Goal: Information Seeking & Learning: Learn about a topic

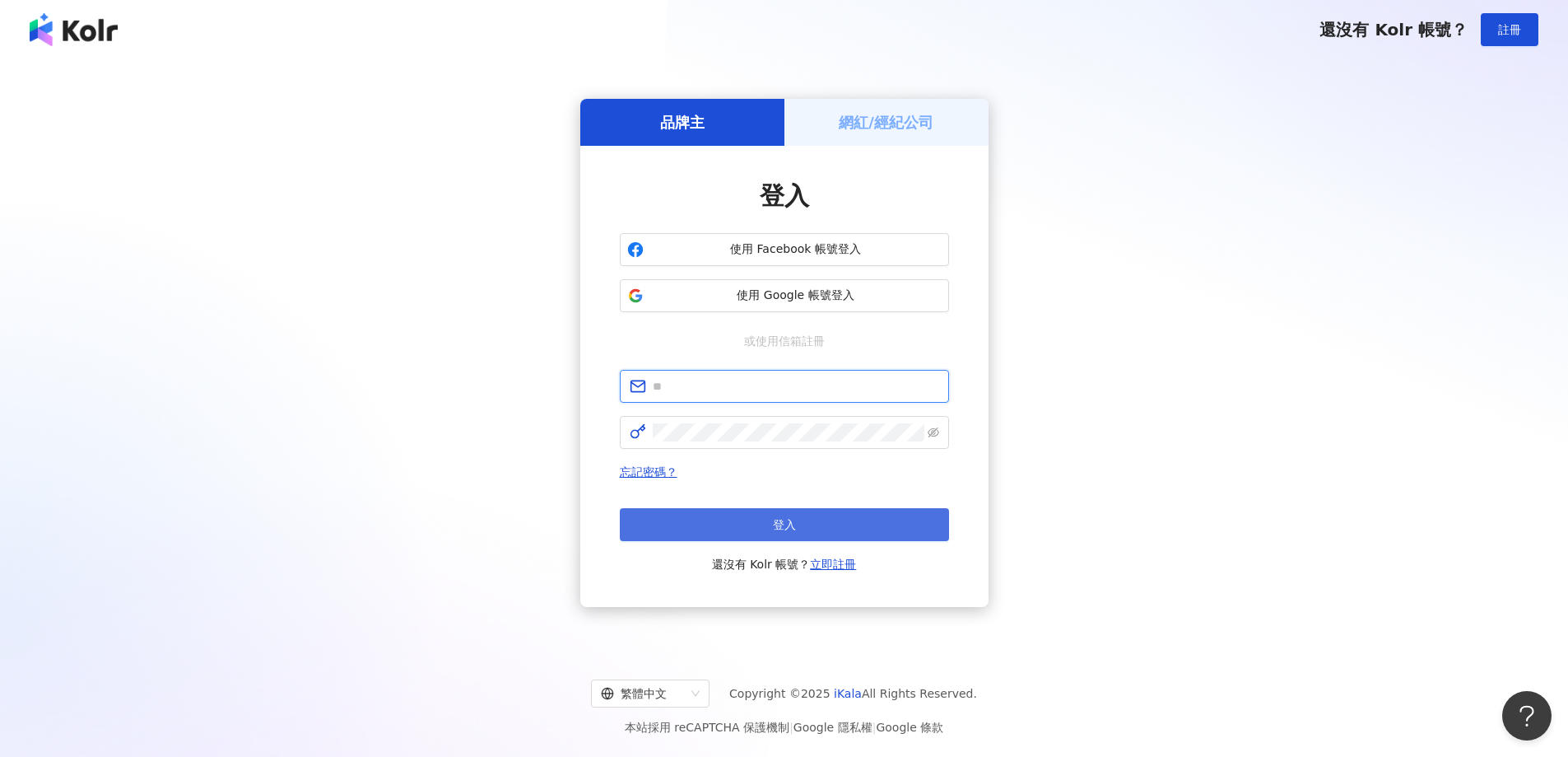
type input "**********"
click at [794, 515] on button "登入" at bounding box center [784, 524] width 329 height 33
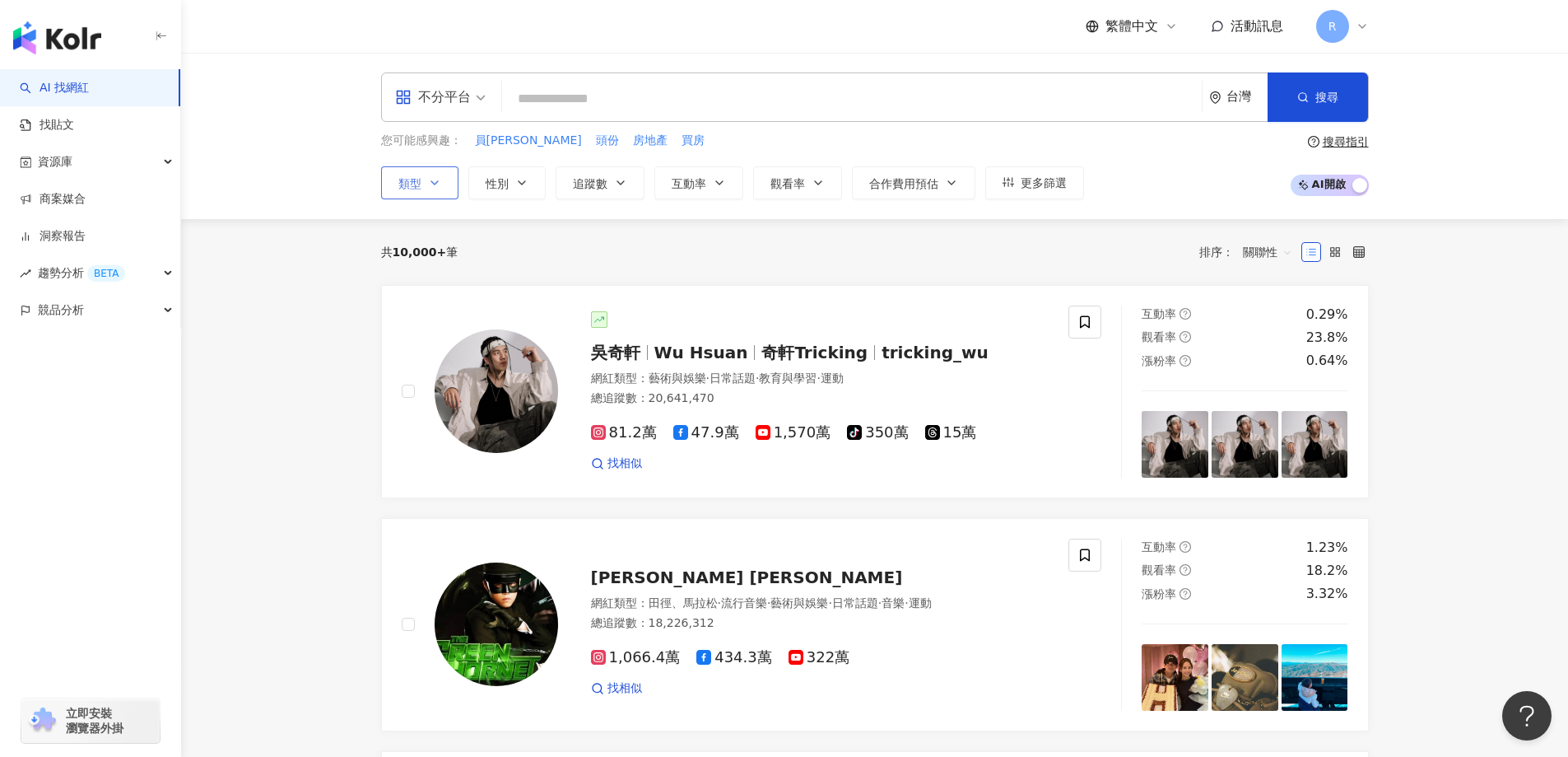
click at [415, 186] on span "類型" at bounding box center [409, 184] width 23 height 13
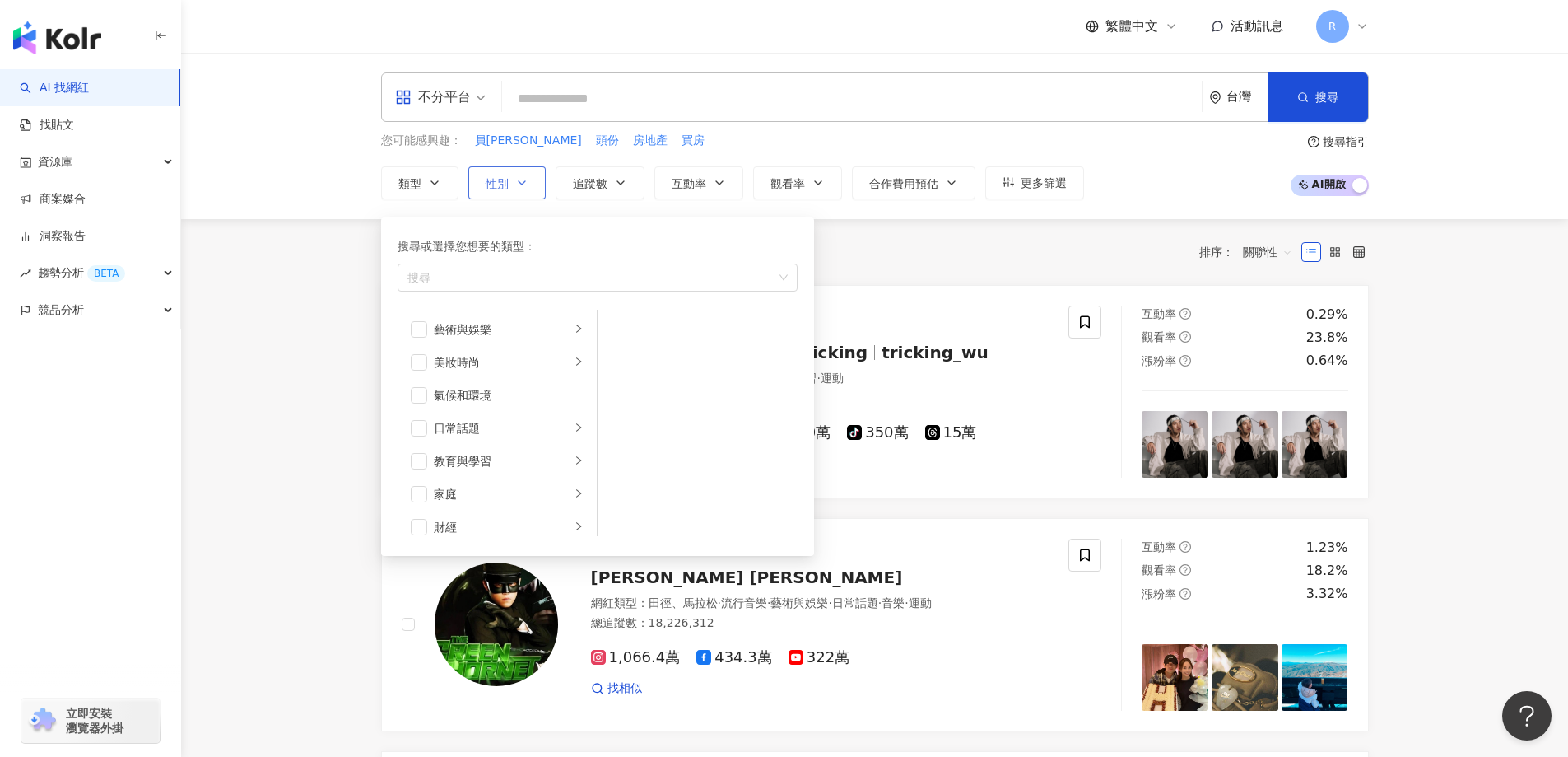
click at [510, 187] on button "性別" at bounding box center [507, 182] width 77 height 33
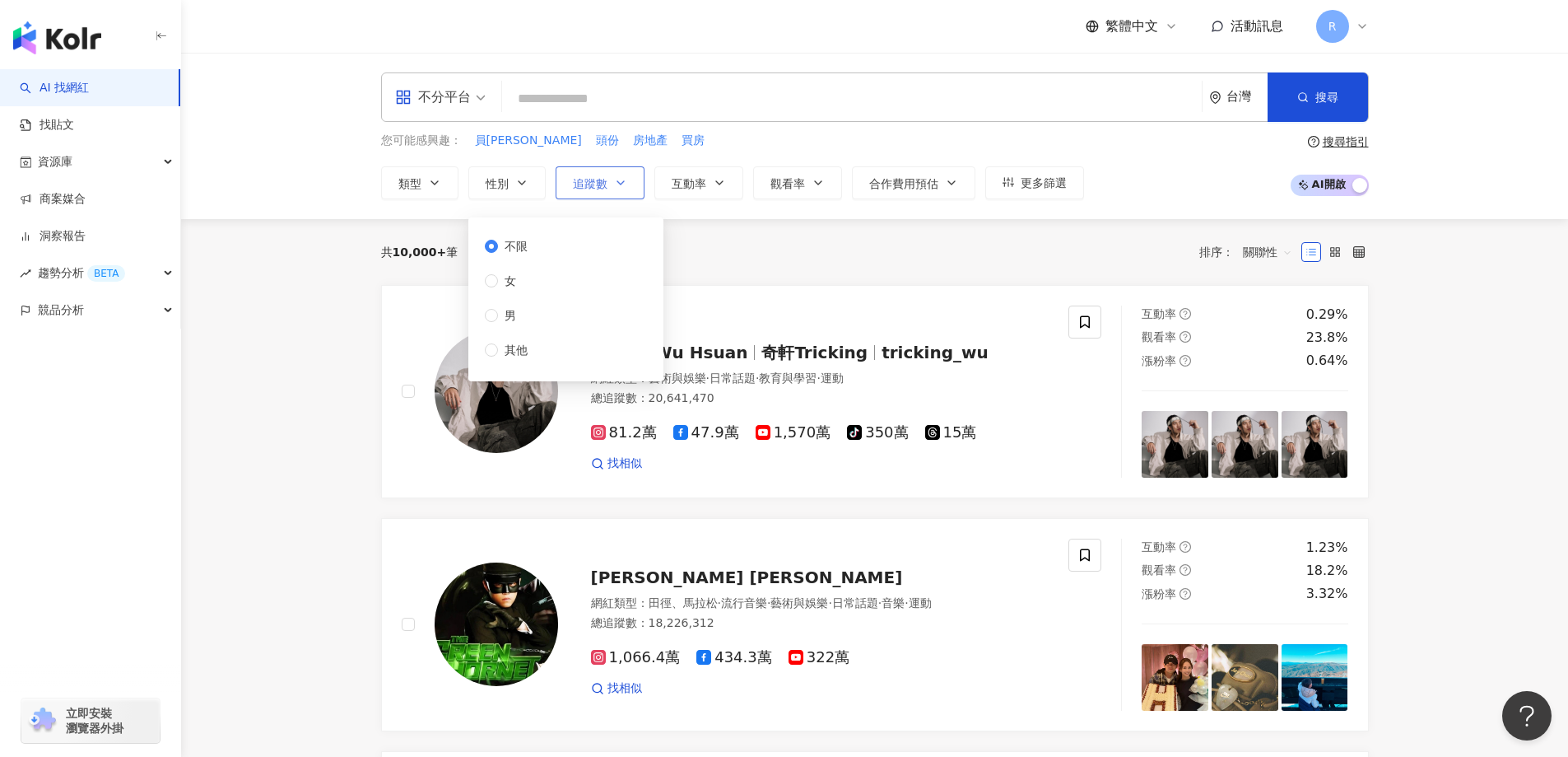
click at [587, 189] on span "追蹤數" at bounding box center [590, 184] width 34 height 13
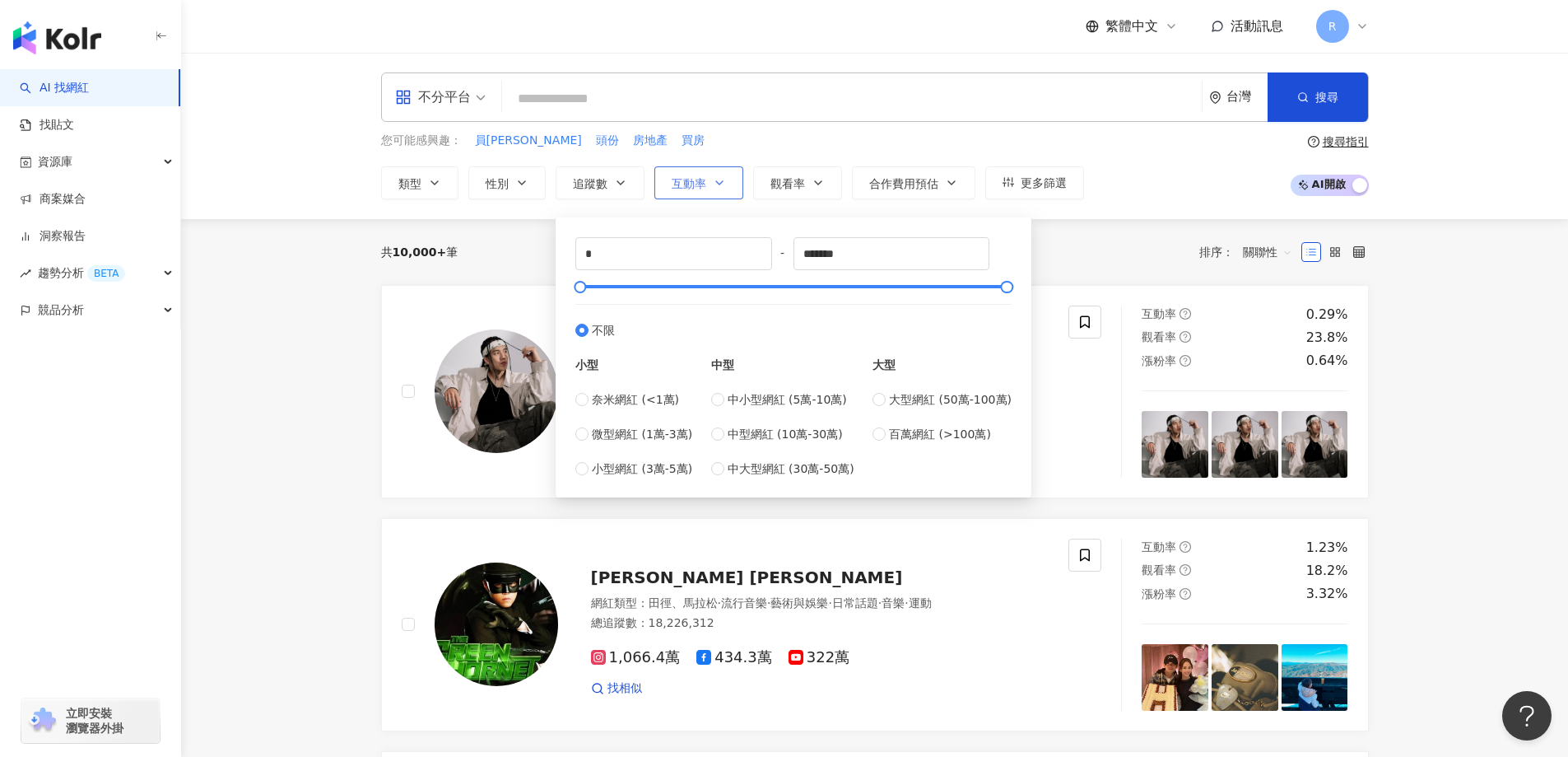
click at [683, 188] on span "互動率" at bounding box center [689, 184] width 34 height 13
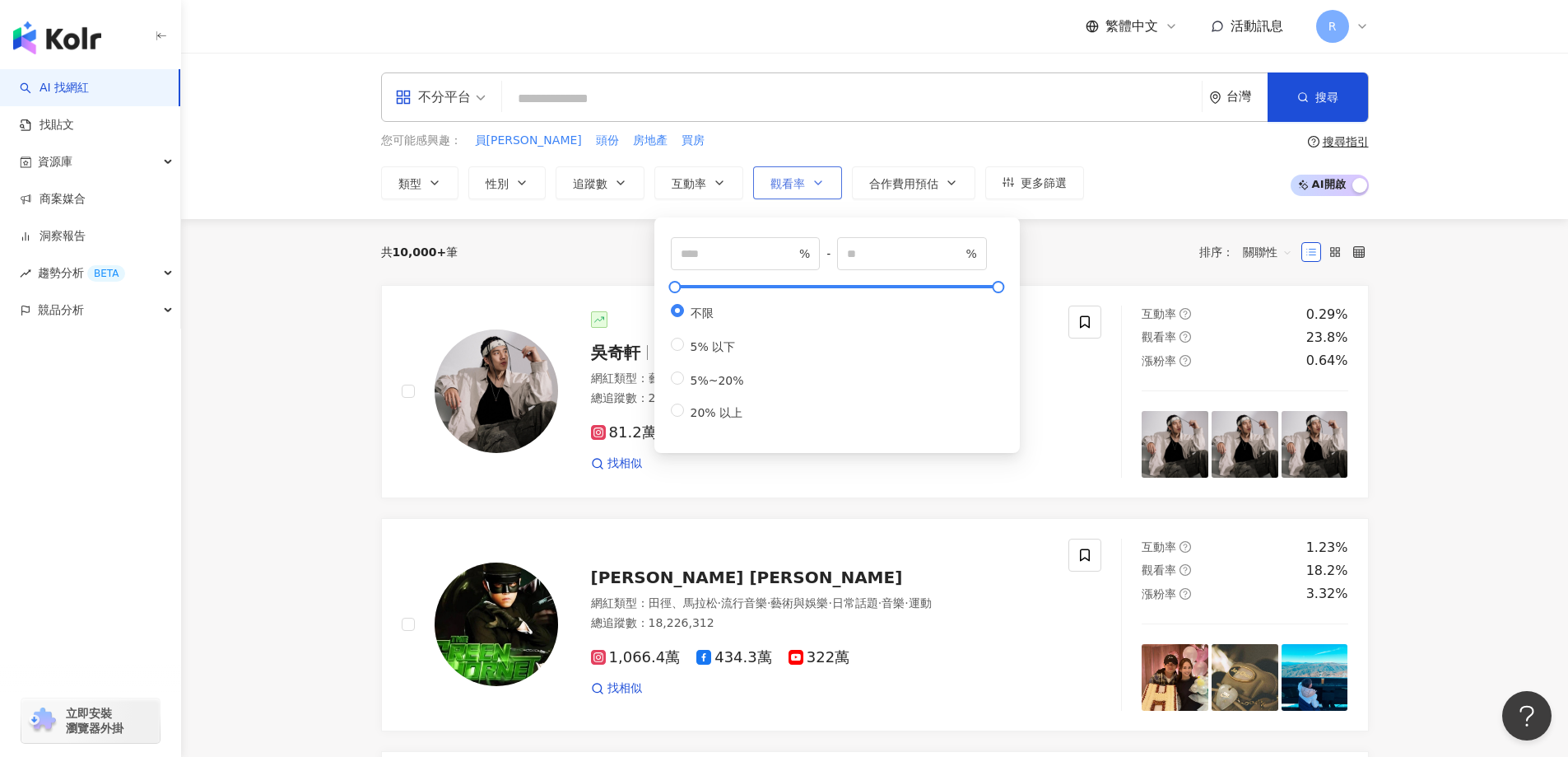
click at [816, 187] on icon "button" at bounding box center [818, 183] width 13 height 13
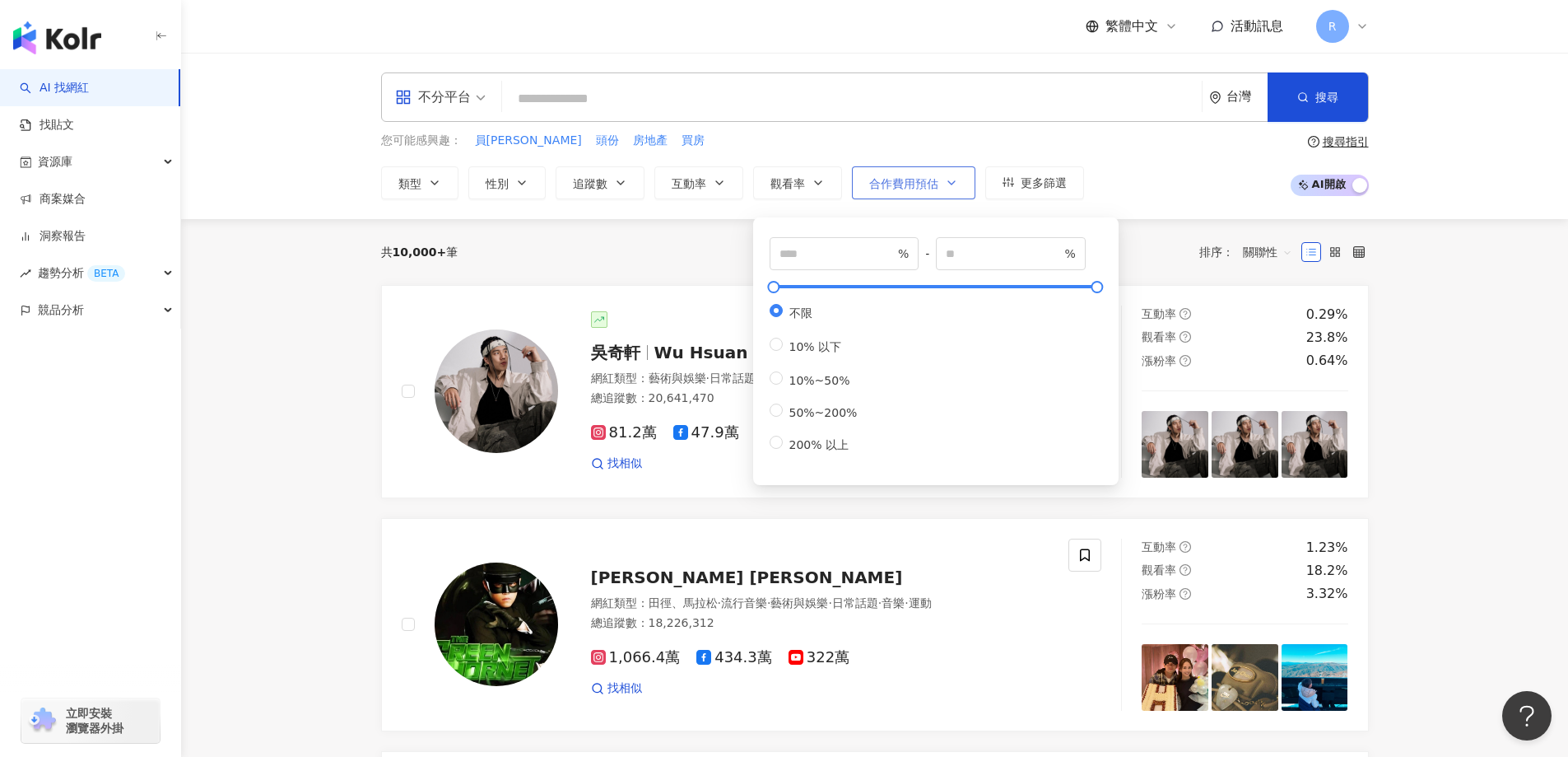
click at [872, 181] on span "合作費用預估" at bounding box center [904, 184] width 69 height 13
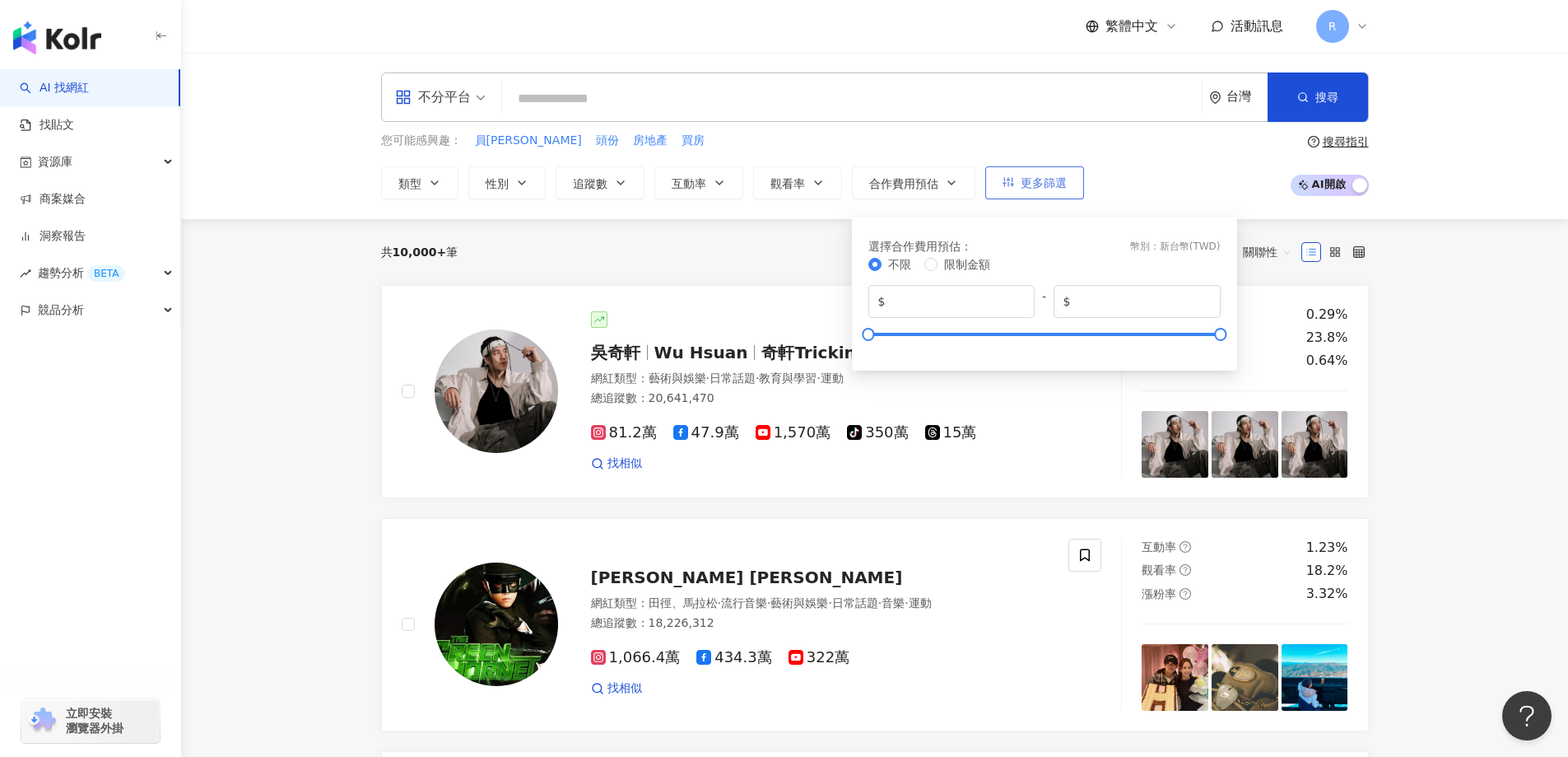
click at [996, 187] on button "更多篩選" at bounding box center [1035, 182] width 99 height 33
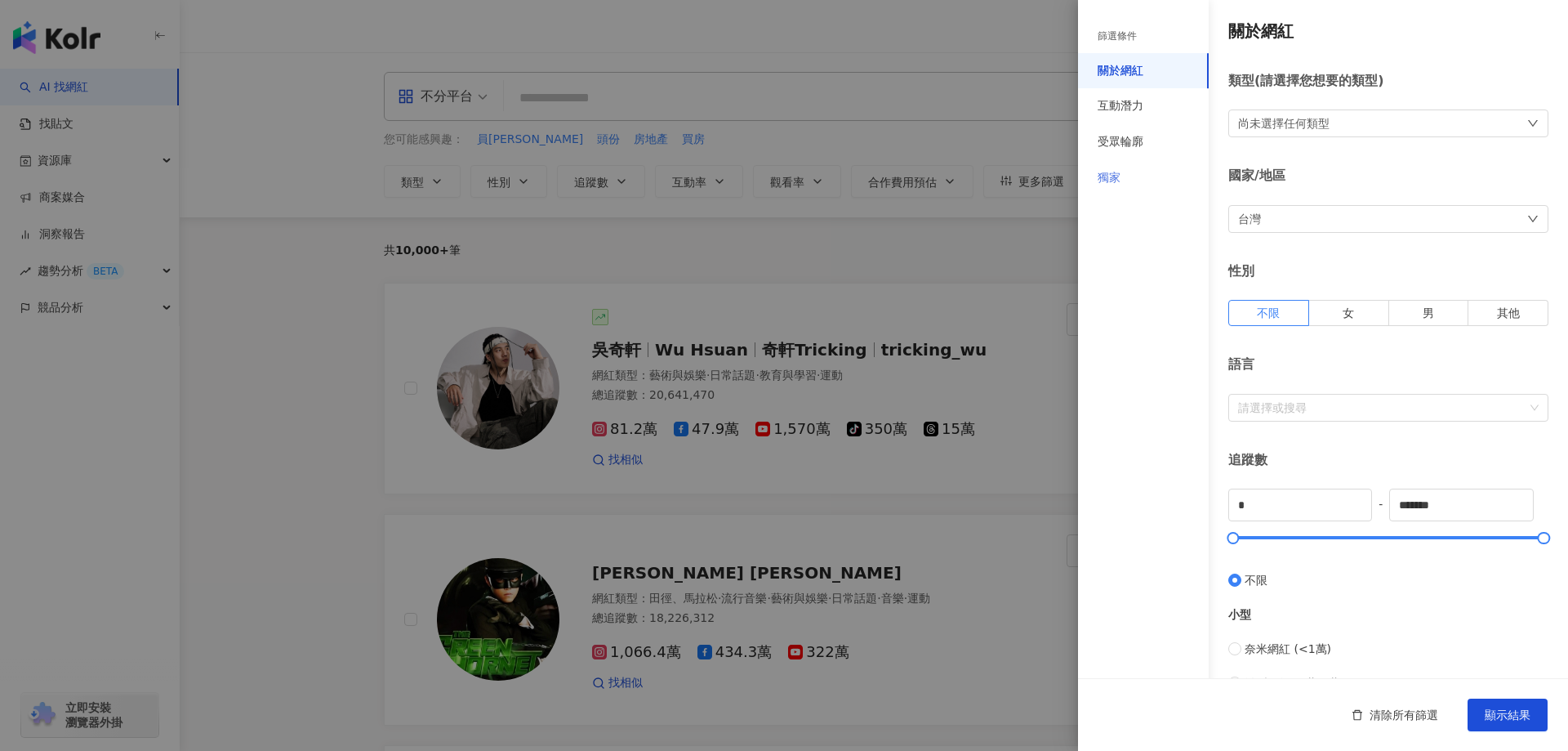
click at [1185, 182] on div "獨家" at bounding box center [1143, 178] width 131 height 36
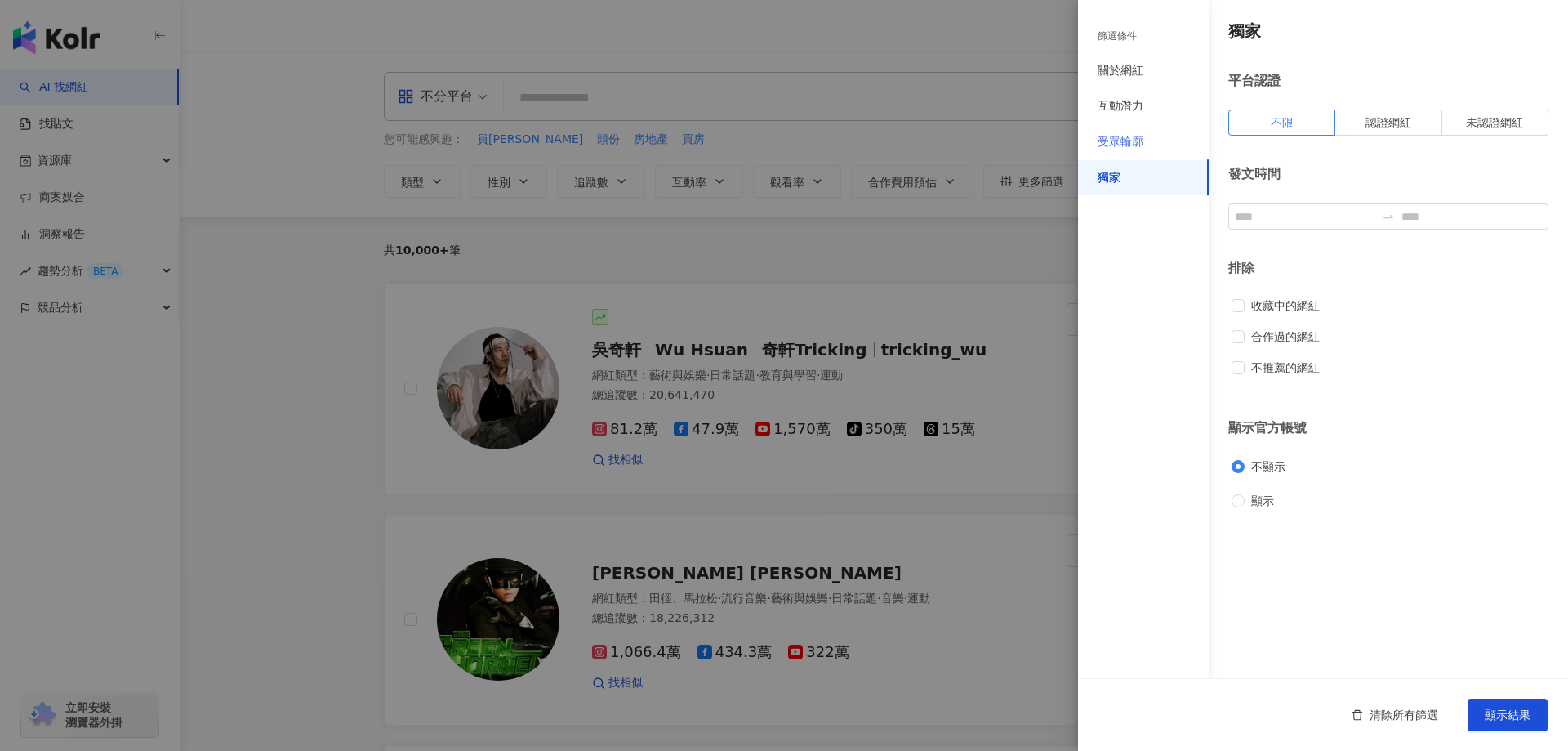
click at [1159, 153] on div "受眾輪廓" at bounding box center [1143, 142] width 131 height 36
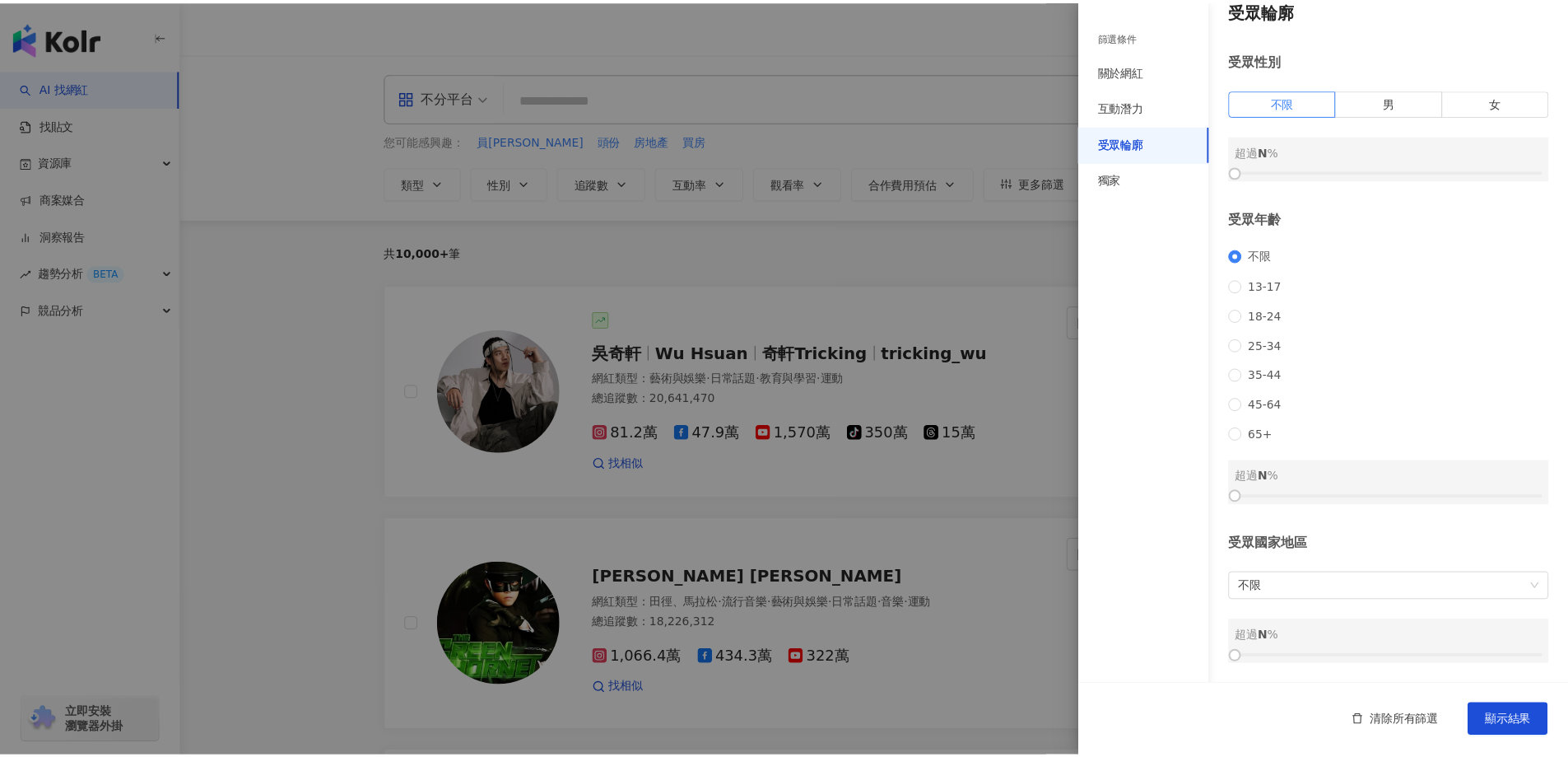
scroll to position [43, 0]
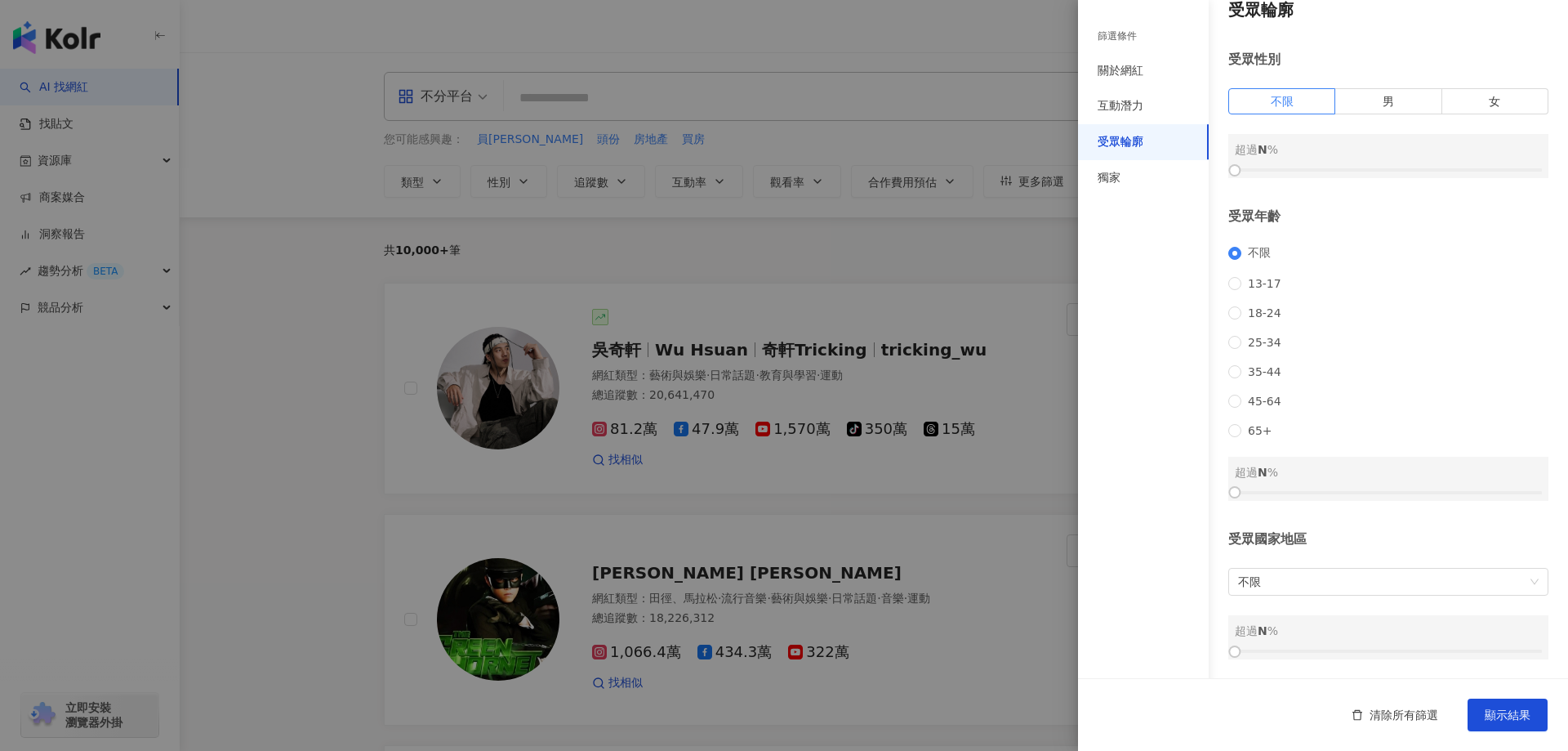
click at [834, 258] on div at bounding box center [784, 375] width 1568 height 751
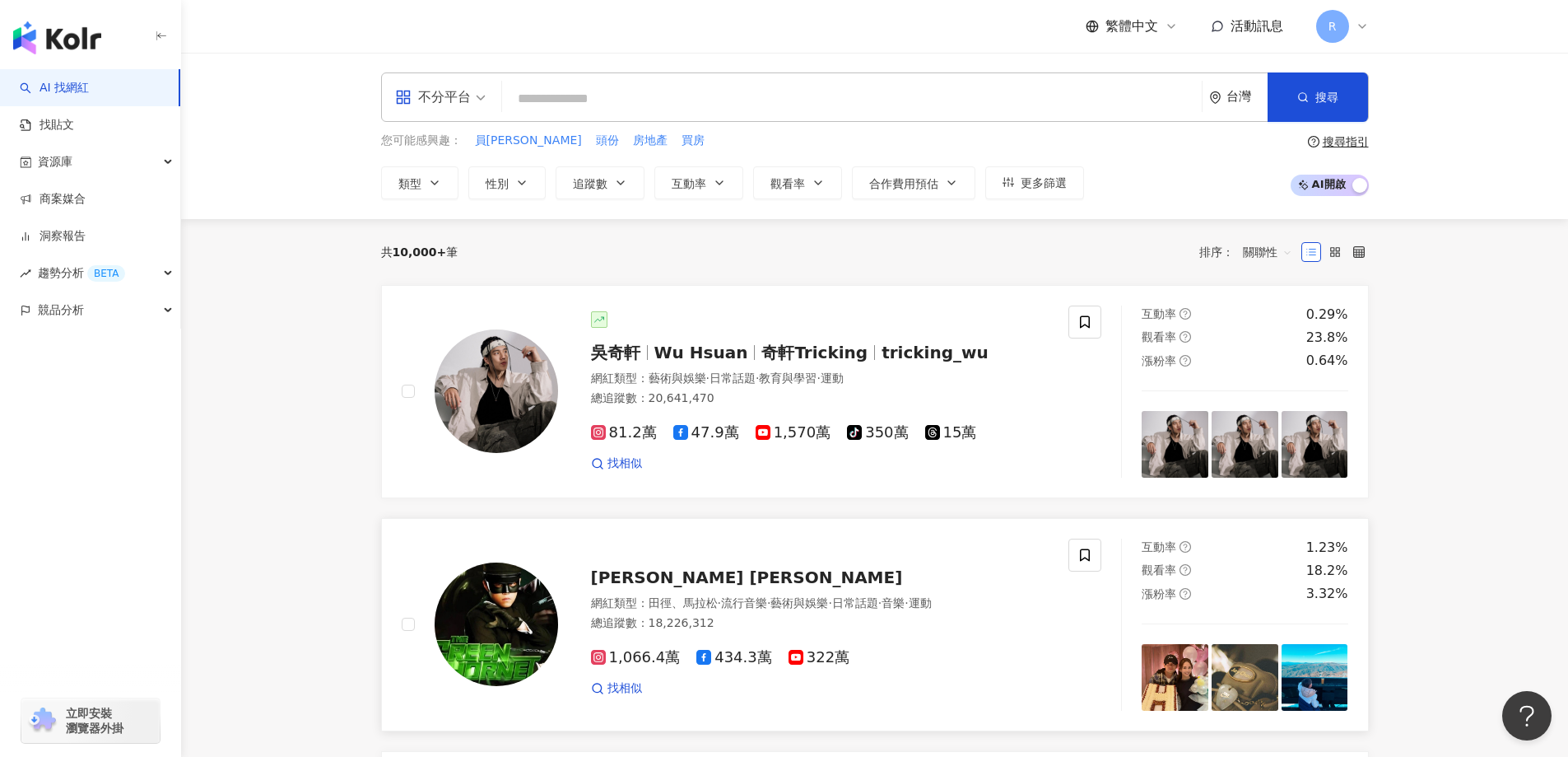
click at [501, 644] on img at bounding box center [496, 623] width 123 height 124
